Goal: Information Seeking & Learning: Learn about a topic

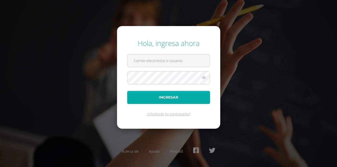
type input "[EMAIL_ADDRESS][PERSON_NAME][DOMAIN_NAME]"
click at [173, 98] on button "Ingresar" at bounding box center [168, 97] width 83 height 13
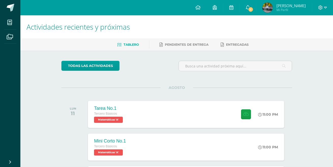
click at [330, 82] on div "Actividades recientes y próximas Tablero Pendientes de entrega Entregadas todas…" at bounding box center [176, 169] width 313 height 308
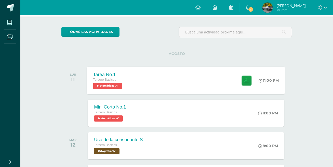
click at [205, 80] on div "Tarea No.1 Tercero Básicos Matemáticas 'A' 11:00 PM Tarea No.1 Matemáticas" at bounding box center [186, 79] width 198 height 27
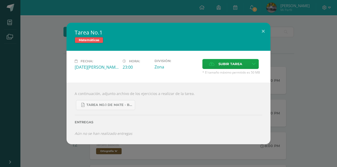
click at [260, 90] on div "A continuación, adjunto archivo de los ejercicios a realizar de la tarea. Tarea…" at bounding box center [168, 113] width 204 height 61
click at [302, 83] on div "Tarea No.1 Matemáticas Fecha: [DATE][PERSON_NAME] Hora: 23:00 División: Zona" at bounding box center [168, 83] width 333 height 121
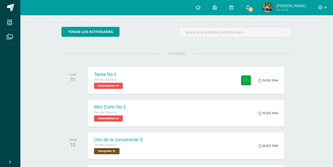
click at [253, 8] on link "1" at bounding box center [248, 7] width 16 height 15
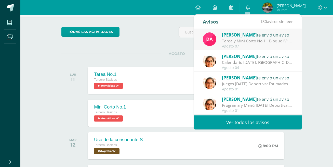
click at [218, 36] on div "[PERSON_NAME] te envió un aviso Tarea y Mini Corto No.1 - Bloque IV: Buenas noc…" at bounding box center [248, 39] width 90 height 17
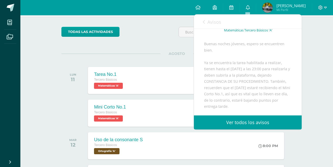
scroll to position [68, 0]
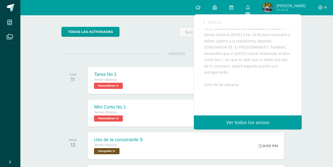
click at [160, 44] on div "todas las Actividades No tienes actividades Échale un vistazo a los demás perío…" at bounding box center [176, 151] width 251 height 269
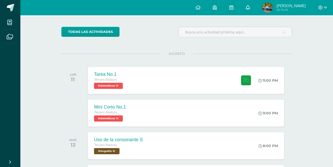
click at [243, 10] on link "0" at bounding box center [248, 7] width 16 height 15
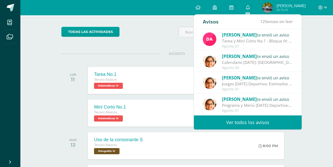
click at [243, 37] on span "[PERSON_NAME]" at bounding box center [239, 35] width 35 height 6
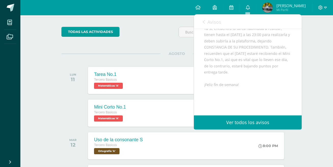
click at [154, 42] on div "todas las Actividades No tienes actividades Échale un vistazo a los demás perío…" at bounding box center [176, 151] width 251 height 269
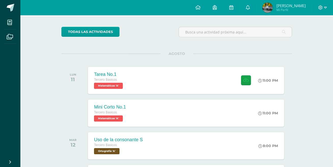
click at [282, 38] on div at bounding box center [235, 34] width 117 height 15
